Goal: Transaction & Acquisition: Obtain resource

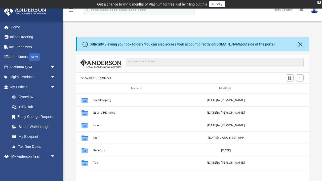
scroll to position [115, 234]
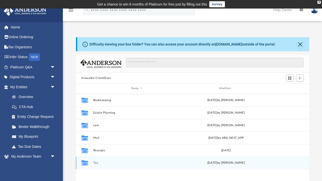
click at [95, 162] on button "Tax" at bounding box center [136, 162] width 87 height 3
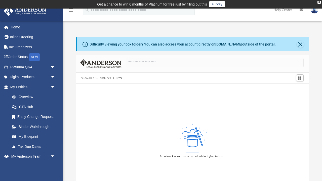
click at [98, 77] on button "Viewable-ClientDocs" at bounding box center [96, 78] width 30 height 5
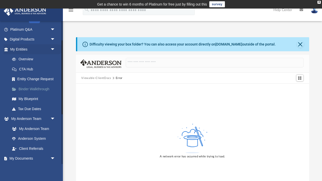
scroll to position [39, 0]
click at [32, 126] on link "My Anderson Team" at bounding box center [35, 128] width 56 height 10
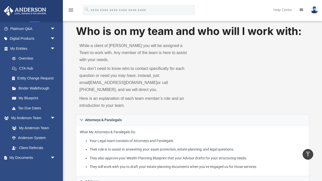
scroll to position [12, 0]
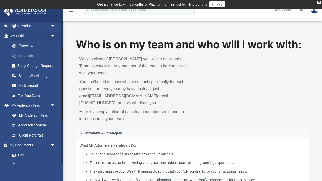
scroll to position [87, 0]
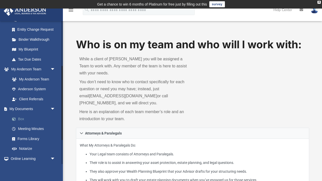
click at [18, 117] on link "Box" at bounding box center [35, 119] width 56 height 10
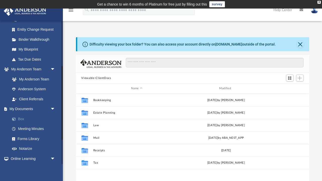
scroll to position [0, 0]
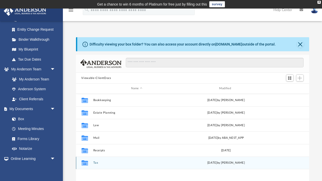
click at [96, 161] on div "Collaborated Folder Tax [DATE] by [PERSON_NAME]" at bounding box center [193, 163] width 234 height 13
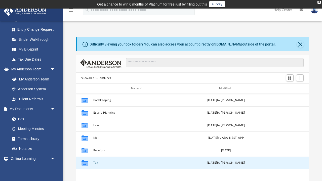
click at [94, 163] on button "Tax" at bounding box center [136, 162] width 87 height 3
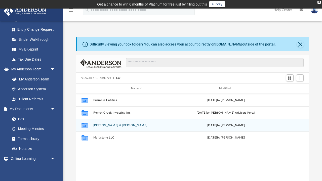
click at [116, 126] on button "[PERSON_NAME] & [PERSON_NAME]" at bounding box center [136, 125] width 87 height 3
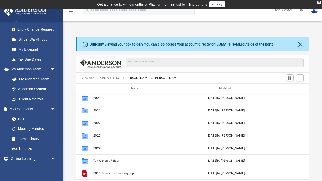
scroll to position [45, 0]
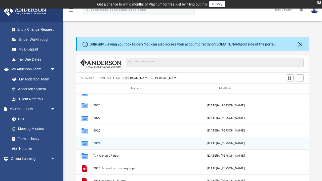
click at [96, 143] on button "2024" at bounding box center [136, 143] width 87 height 3
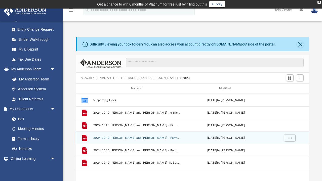
scroll to position [0, 0]
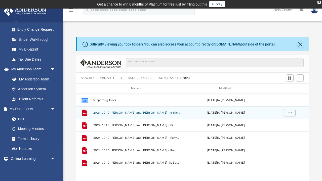
click at [127, 112] on button "2024 1040 Howes, Mark E and Erica B - e-file authorization - please sign.pdf" at bounding box center [136, 112] width 87 height 3
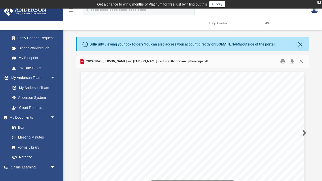
click at [303, 61] on button "Close" at bounding box center [301, 62] width 9 height 8
